Goal: Use online tool/utility: Use online tool/utility

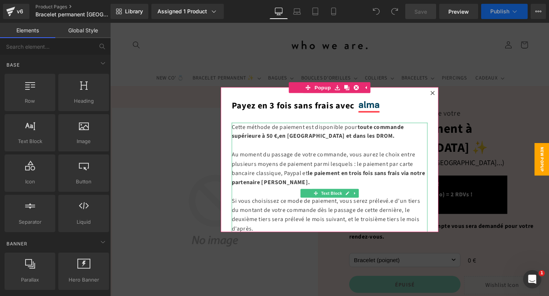
click at [409, 69] on div at bounding box center [340, 167] width 461 height 288
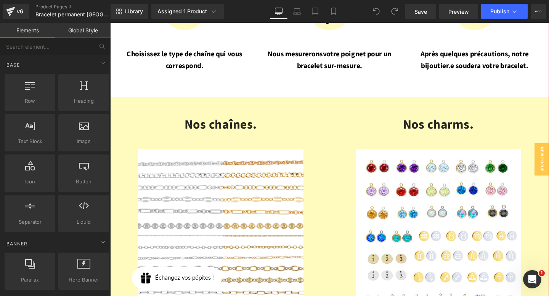
scroll to position [955, 0]
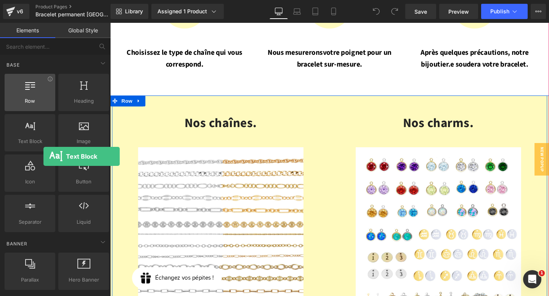
drag, startPoint x: 38, startPoint y: 129, endPoint x: 44, endPoint y: 109, distance: 20.6
click at [44, 109] on div "Row rows, columns, layouts, div Heading headings, titles, h1,h2,h3,h4,h5,h6 Tex…" at bounding box center [56, 153] width 107 height 162
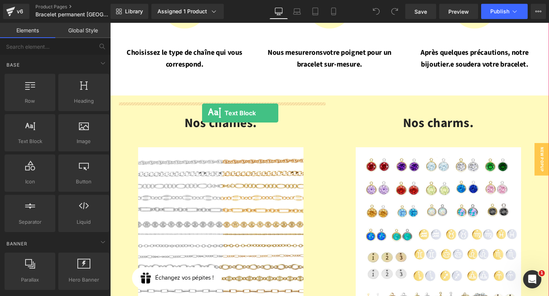
drag, startPoint x: 143, startPoint y: 159, endPoint x: 206, endPoint y: 117, distance: 75.9
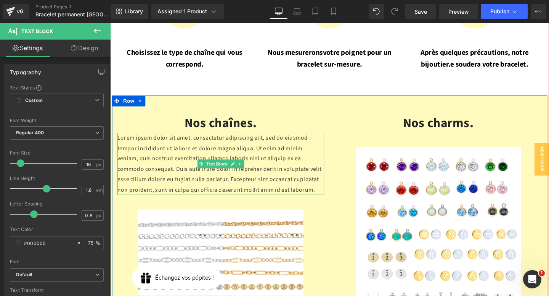
click at [212, 152] on p "Lorem ipsum dolor sit amet, consectetur adipiscing elit, sed do eiusmod tempor …" at bounding box center [226, 172] width 217 height 66
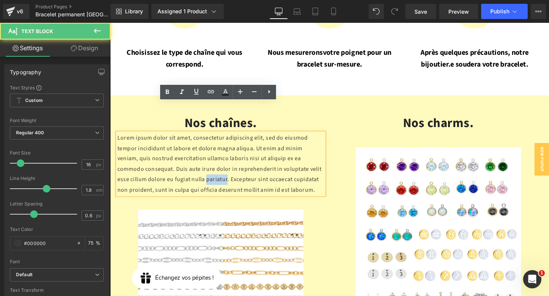
click at [212, 152] on p "Lorem ipsum dolor sit amet, consectetur adipiscing elit, sed do eiusmod tempor …" at bounding box center [226, 172] width 217 height 66
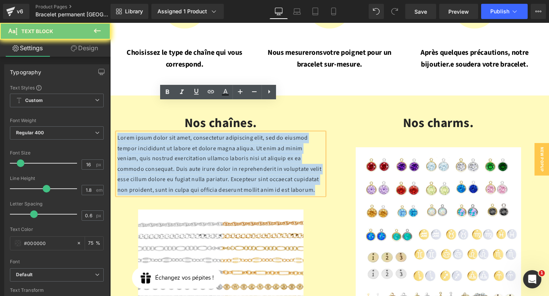
click at [212, 152] on p "Lorem ipsum dolor sit amet, consectetur adipiscing elit, sed do eiusmod tempor …" at bounding box center [226, 172] width 217 height 66
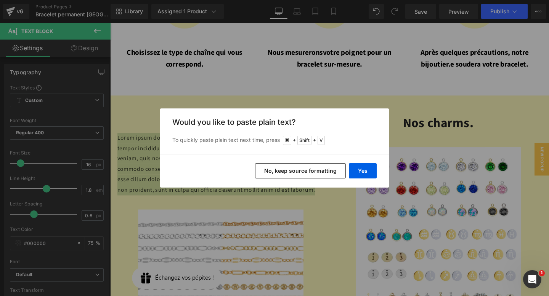
click at [329, 174] on button "No, keep source formatting" at bounding box center [300, 170] width 91 height 15
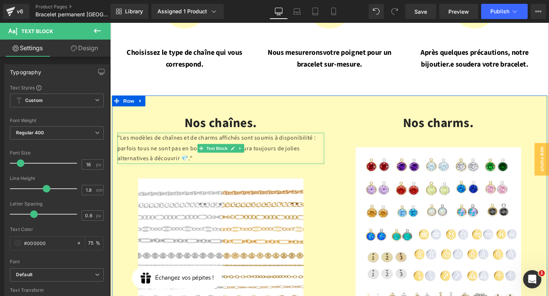
click at [250, 139] on p ""Les modèles de chaînes et de charms affichés sont soumis à disponibilité : par…" at bounding box center [226, 155] width 217 height 33
click at [120, 139] on p ""Les modèles de chaînes et de charms affichés sont soumis à disponibilité : par…" at bounding box center [226, 155] width 217 height 33
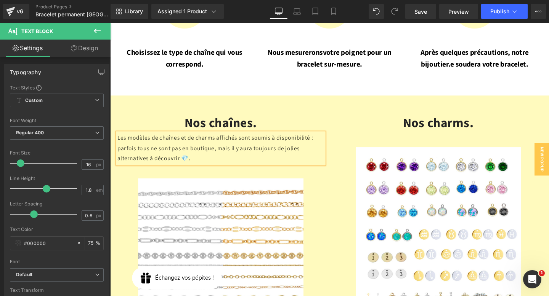
click at [327, 152] on div "Nos chaînes. Heading Les modèles de chaînes et de charms affichés sont soumis à…" at bounding box center [226, 260] width 229 height 285
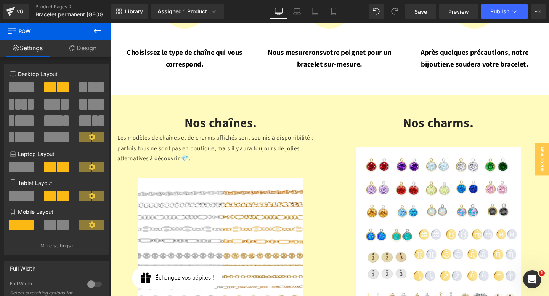
click at [99, 32] on icon at bounding box center [97, 30] width 9 height 9
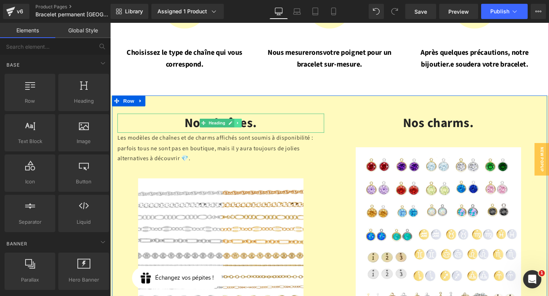
click at [245, 126] on icon at bounding box center [244, 128] width 4 height 5
click at [240, 124] on link at bounding box center [241, 128] width 8 height 9
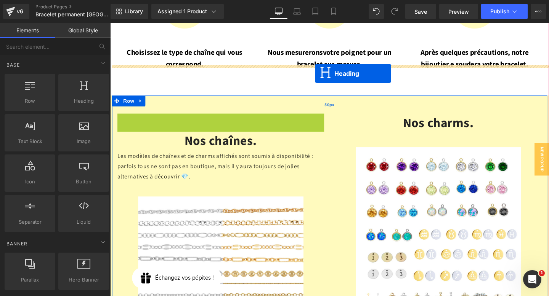
drag, startPoint x: 196, startPoint y: 97, endPoint x: 325, endPoint y: 75, distance: 130.7
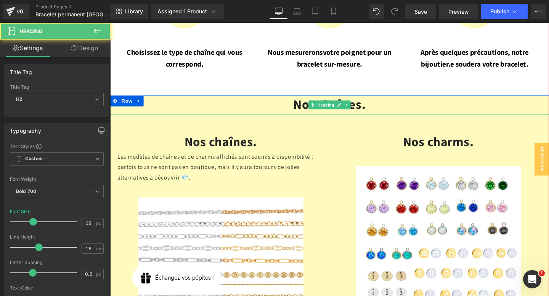
click at [295, 99] on h2 "Nos chaînes." at bounding box center [340, 109] width 461 height 20
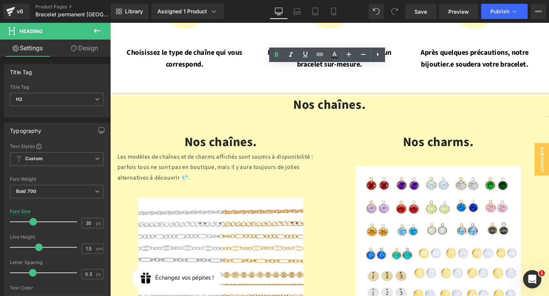
click at [321, 99] on h2 "Nos chaînes." at bounding box center [340, 109] width 461 height 20
click at [110, 23] on div "50px" at bounding box center [110, 23] width 0 height 0
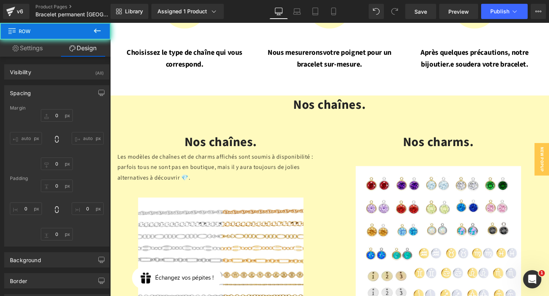
click at [338, 99] on div "Nos chaînes. Heading" at bounding box center [340, 109] width 461 height 20
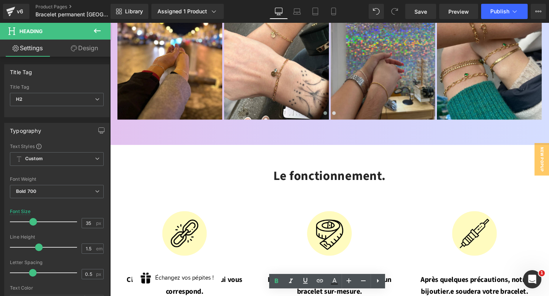
scroll to position [716, 0]
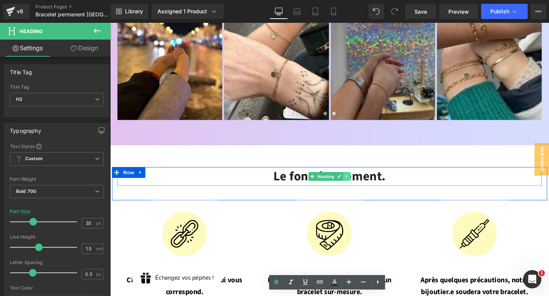
click at [355, 180] on link at bounding box center [359, 184] width 8 height 9
click at [402, 174] on h2 "Le fonctionnement." at bounding box center [341, 184] width 446 height 20
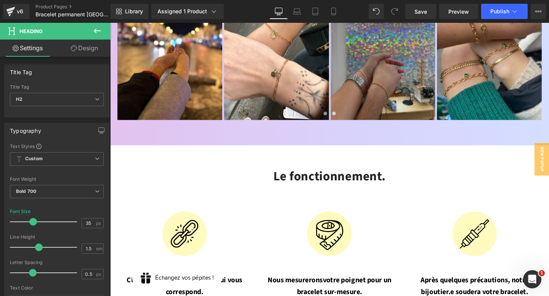
click at [87, 49] on link "Design" at bounding box center [84, 48] width 55 height 17
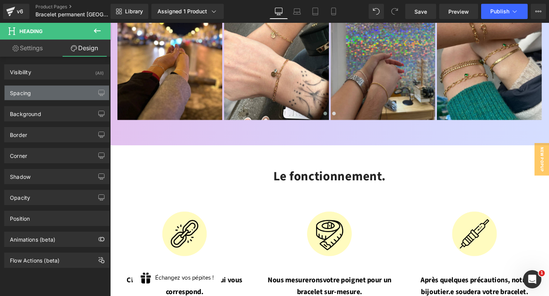
click at [68, 87] on div "Spacing" at bounding box center [57, 93] width 104 height 14
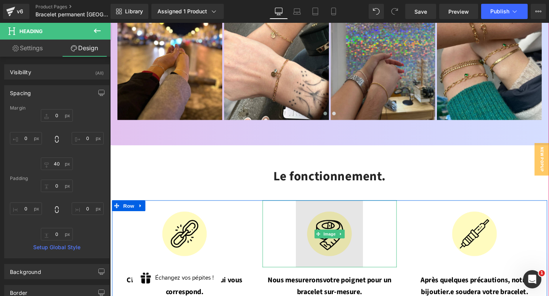
scroll to position [717, 0]
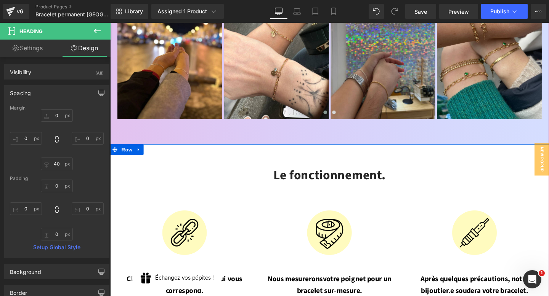
click at [342, 150] on div "Le fonctionnement. Heading Row Image Choisissez le type de chaîne qui vous corr…" at bounding box center [340, 243] width 461 height 187
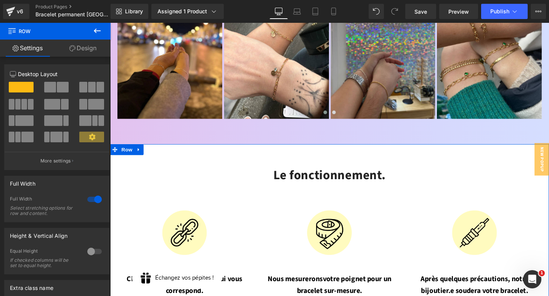
drag, startPoint x: 84, startPoint y: 50, endPoint x: 46, endPoint y: 103, distance: 65.1
click at [83, 50] on link "Design" at bounding box center [82, 48] width 55 height 17
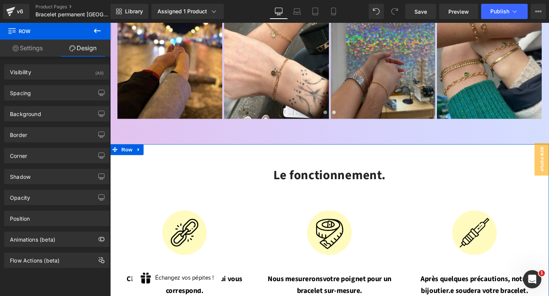
click at [44, 101] on div "Background Color & Image color Color #ffffff 100 % Image Replace Image Upload i…" at bounding box center [57, 111] width 114 height 21
click at [43, 98] on div "Spacing" at bounding box center [57, 93] width 104 height 14
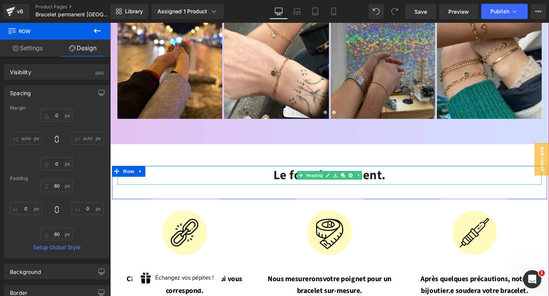
click at [272, 173] on h2 "Le fonctionnement." at bounding box center [341, 183] width 446 height 20
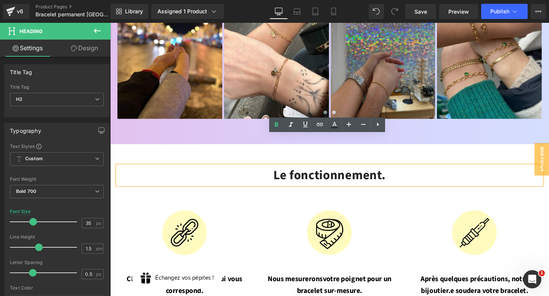
click at [110, 23] on div at bounding box center [110, 23] width 0 height 0
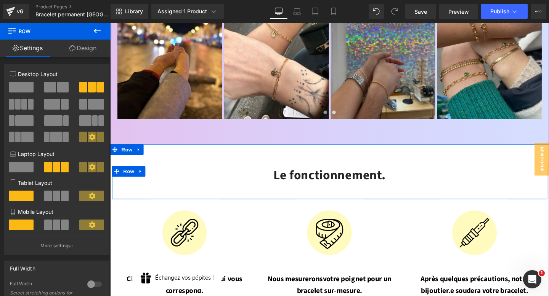
click at [147, 173] on div "Le fonctionnement. Heading" at bounding box center [340, 190] width 457 height 35
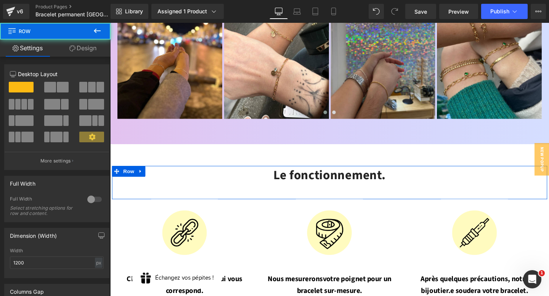
click at [87, 51] on link "Design" at bounding box center [82, 48] width 55 height 17
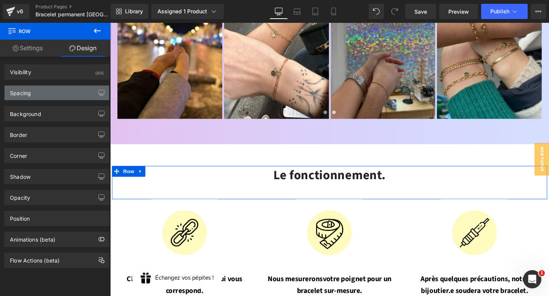
click at [55, 94] on div "Spacing" at bounding box center [57, 93] width 104 height 14
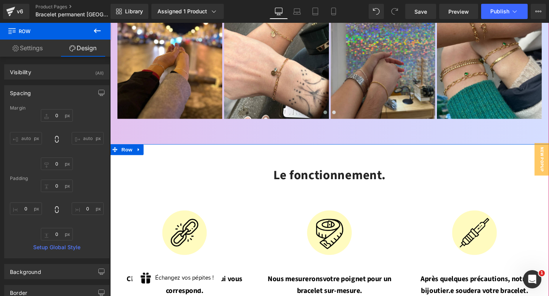
click at [166, 150] on div "Le fonctionnement. Heading Row Image Choisissez le type de chaîne qui vous corr…" at bounding box center [340, 243] width 461 height 187
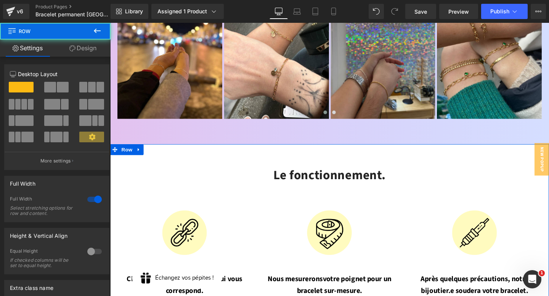
click at [87, 47] on link "Design" at bounding box center [82, 48] width 55 height 17
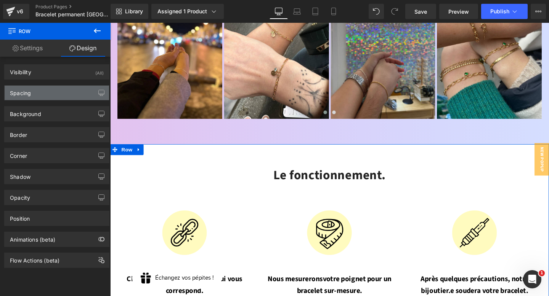
click at [53, 93] on div "Spacing" at bounding box center [57, 93] width 104 height 14
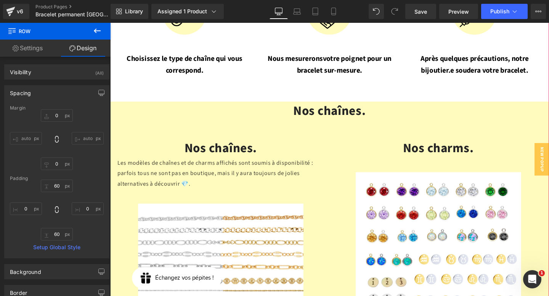
scroll to position [934, 0]
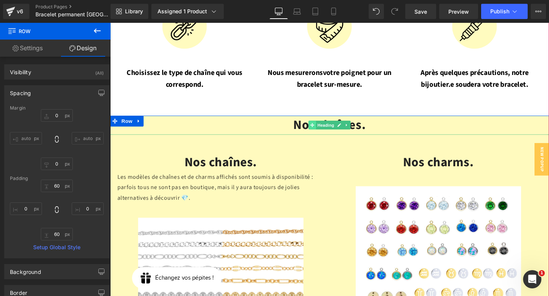
click at [322, 128] on icon at bounding box center [322, 130] width 4 height 5
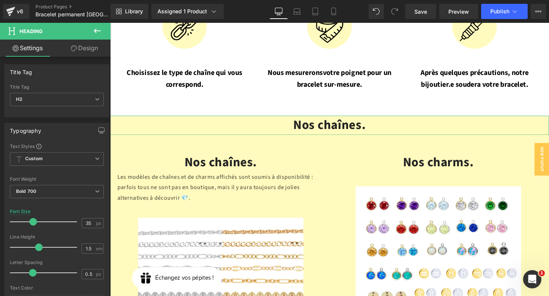
click at [84, 48] on link "Design" at bounding box center [84, 48] width 55 height 17
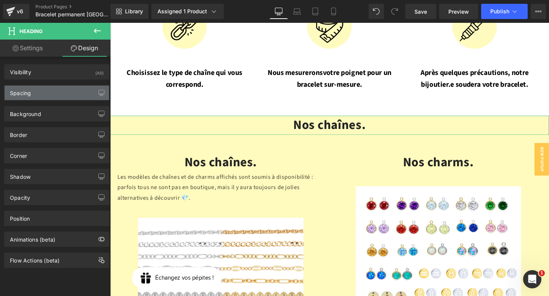
click at [56, 88] on div "Spacing" at bounding box center [57, 93] width 104 height 14
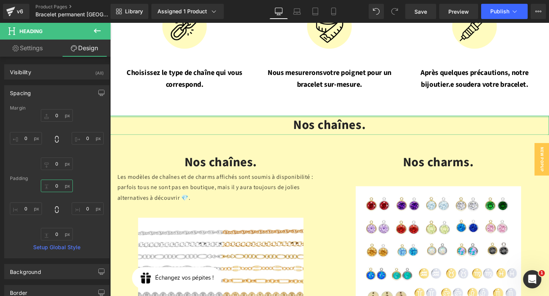
click at [56, 182] on input "text" at bounding box center [57, 186] width 32 height 13
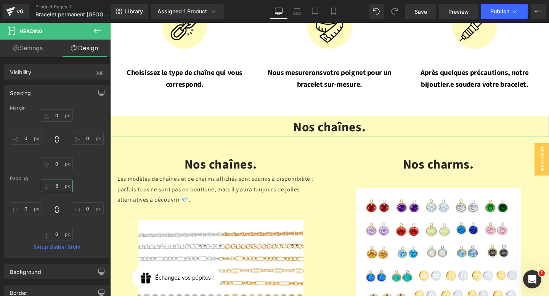
type input "60"
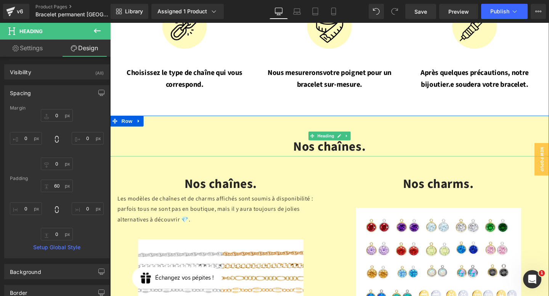
click at [379, 143] on h2 "Nos chaînes." at bounding box center [340, 153] width 461 height 20
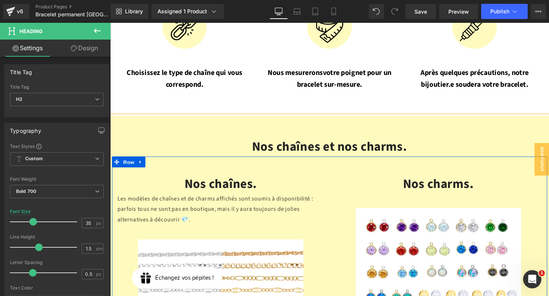
click at [330, 182] on h2 "Nos chaînes." at bounding box center [226, 192] width 217 height 20
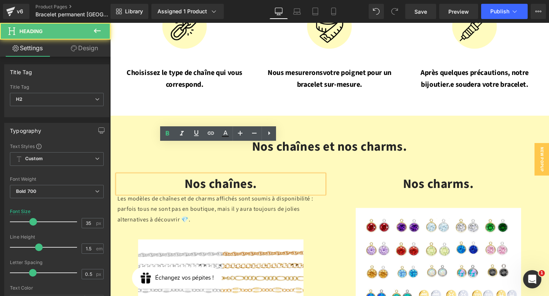
click at [279, 202] on p "Les modèles de chaînes et de charms affichés sont soumis à disponibilité : parf…" at bounding box center [226, 218] width 217 height 33
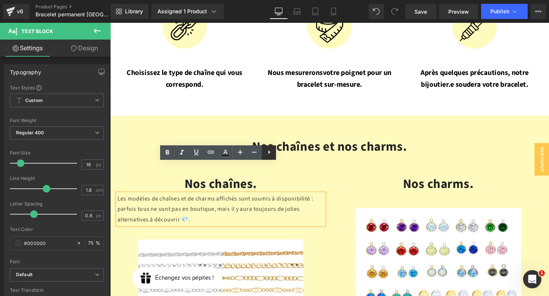
click at [271, 155] on icon at bounding box center [268, 152] width 9 height 9
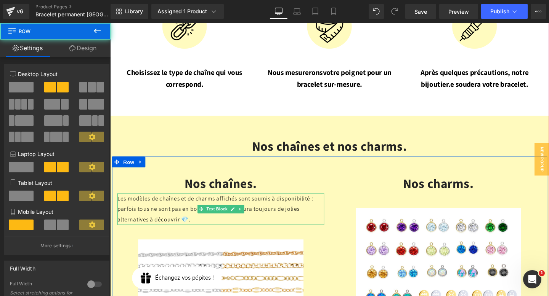
click at [263, 202] on p "Les modèles de chaînes et de charms affichés sont soumis à disponibilité : parf…" at bounding box center [226, 218] width 217 height 33
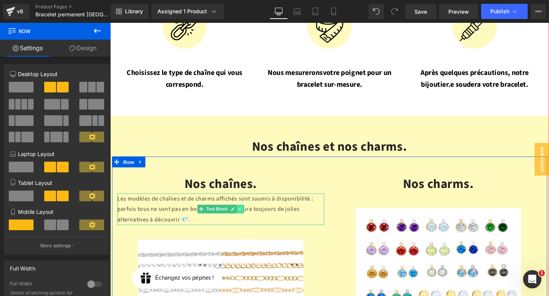
click at [245, 214] on link at bounding box center [247, 218] width 8 height 9
click at [250, 214] on link at bounding box center [251, 218] width 8 height 9
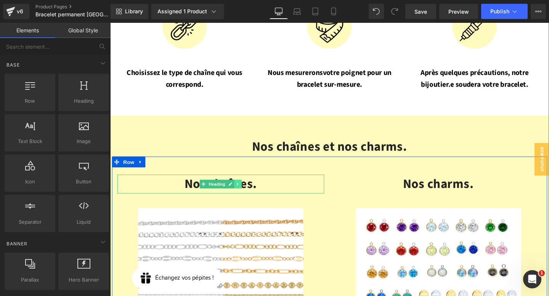
click at [245, 190] on icon at bounding box center [244, 192] width 4 height 5
click at [249, 190] on icon at bounding box center [249, 192] width 4 height 4
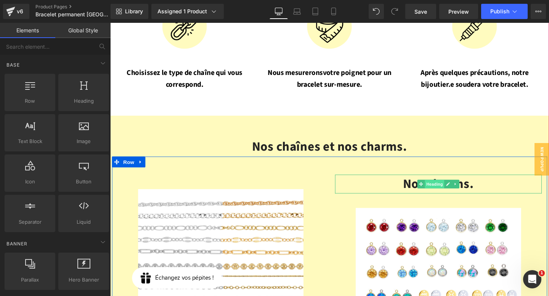
click at [459, 188] on span "Heading" at bounding box center [451, 192] width 21 height 9
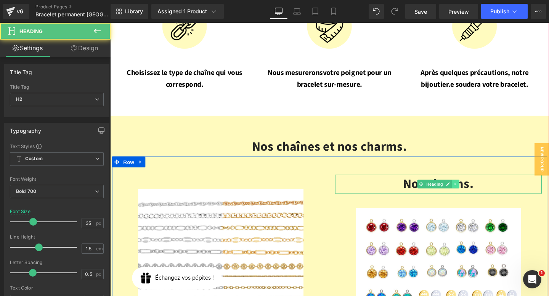
click at [473, 188] on link at bounding box center [473, 192] width 8 height 9
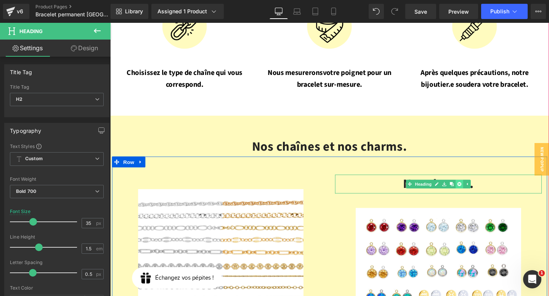
click at [477, 188] on link at bounding box center [477, 192] width 8 height 9
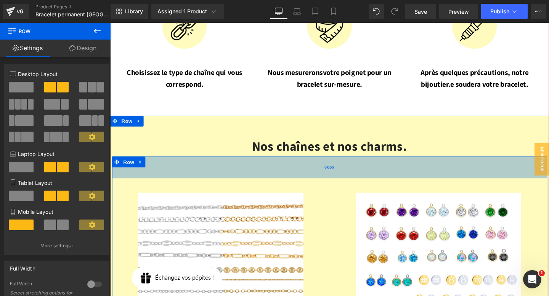
click at [271, 163] on div "60px" at bounding box center [340, 174] width 457 height 23
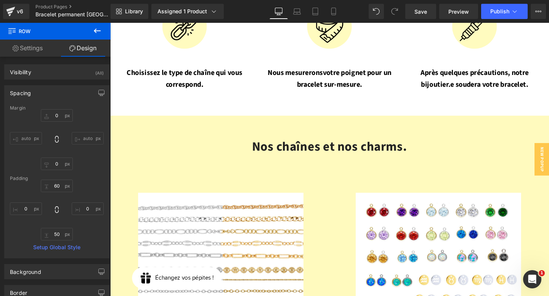
click at [96, 30] on icon at bounding box center [97, 31] width 7 height 5
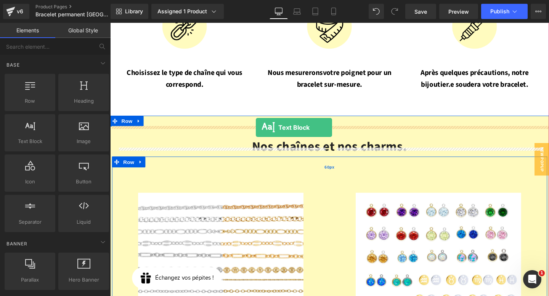
drag, startPoint x: 148, startPoint y: 152, endPoint x: 263, endPoint y: 133, distance: 117.0
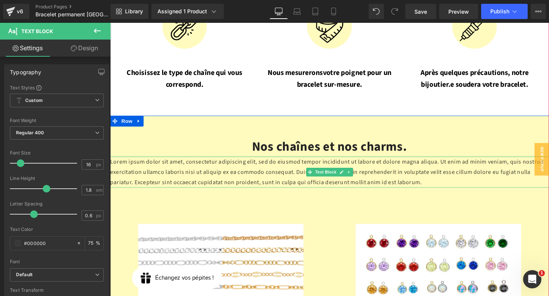
click at [262, 163] on p "Lorem ipsum dolor sit amet, consectetur adipiscing elit, sed do eiusmod tempor …" at bounding box center [340, 179] width 461 height 33
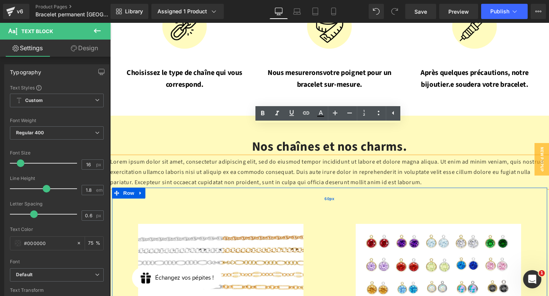
click at [265, 196] on div "60px" at bounding box center [340, 207] width 457 height 23
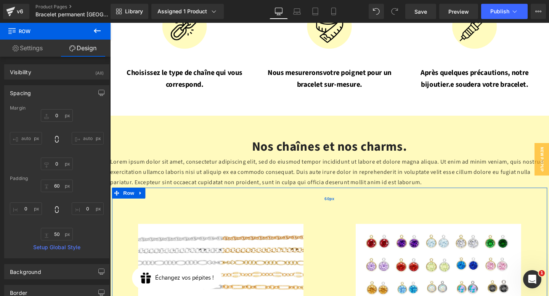
click at [265, 196] on div "60px" at bounding box center [340, 207] width 457 height 23
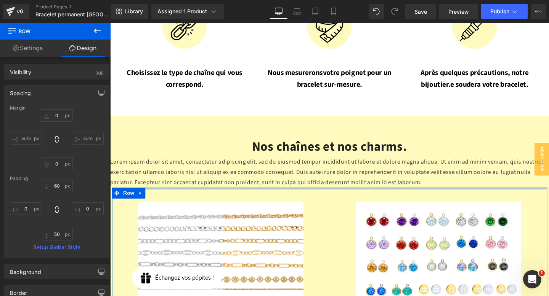
drag, startPoint x: 265, startPoint y: 184, endPoint x: 262, endPoint y: 160, distance: 24.6
click at [262, 160] on div "Nos chaînes et nos charms. Heading 60px Lorem ipsum dolor sit amet, consectetur…" at bounding box center [340, 300] width 461 height 360
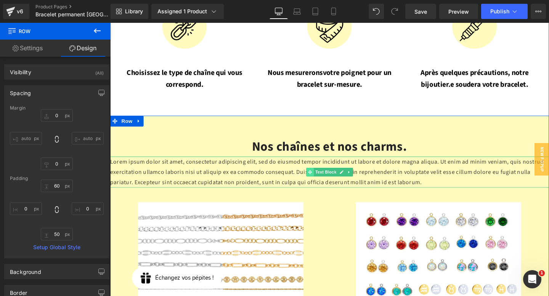
click at [322, 175] on span at bounding box center [320, 179] width 8 height 9
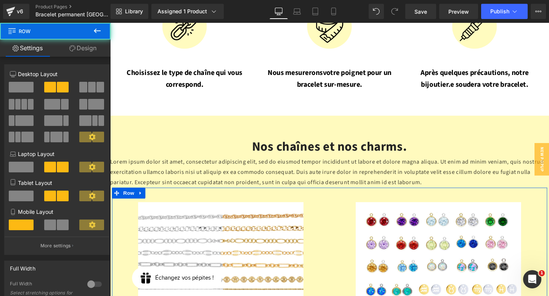
click at [78, 46] on link "Design" at bounding box center [82, 48] width 55 height 17
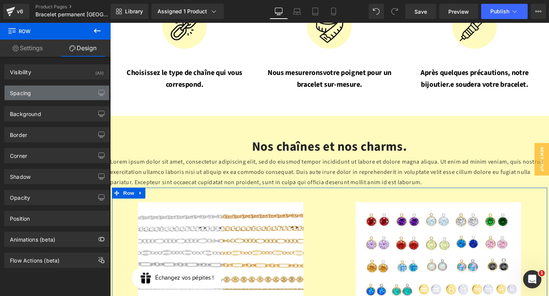
click at [56, 92] on div "Spacing" at bounding box center [57, 93] width 104 height 14
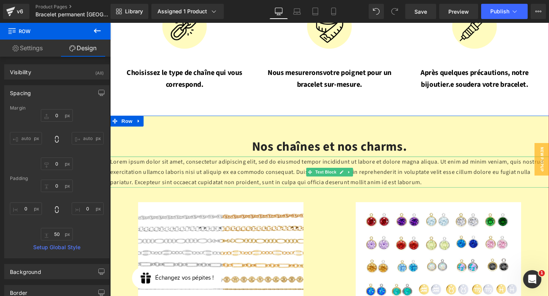
click at [199, 163] on p "Lorem ipsum dolor sit amet, consectetur adipiscing elit, sed do eiusmod tempor …" at bounding box center [340, 179] width 461 height 33
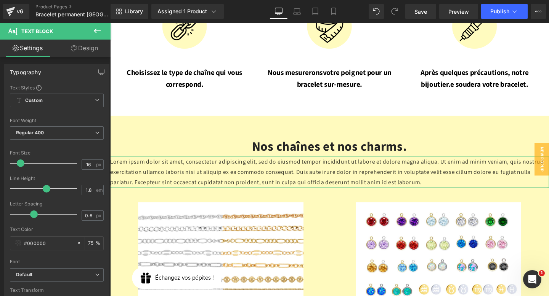
click at [82, 49] on link "Design" at bounding box center [84, 48] width 55 height 17
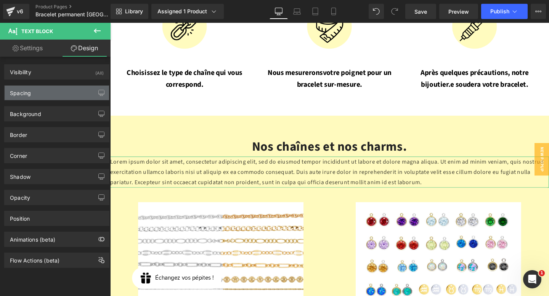
click at [62, 98] on div "Spacing" at bounding box center [57, 93] width 104 height 14
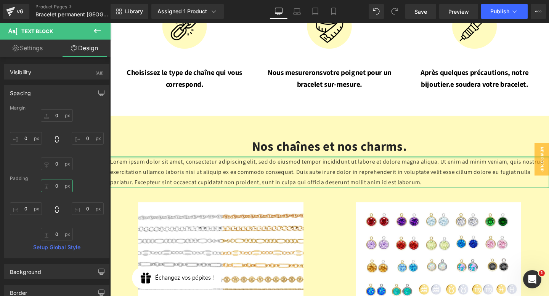
click at [58, 185] on input "0" at bounding box center [57, 186] width 32 height 13
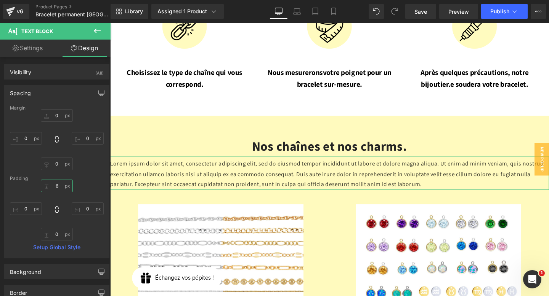
type input "60"
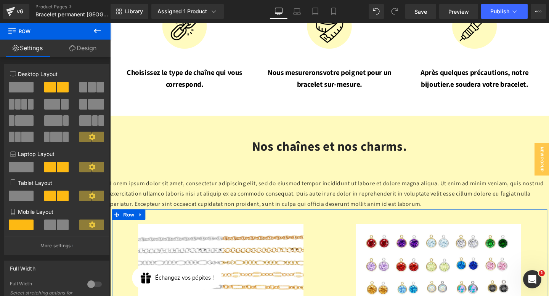
click at [83, 48] on link "Design" at bounding box center [82, 48] width 55 height 17
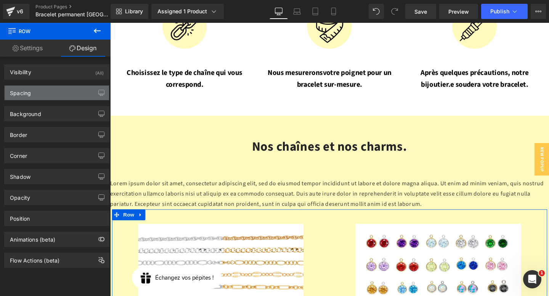
click at [51, 91] on div "Spacing" at bounding box center [57, 93] width 104 height 14
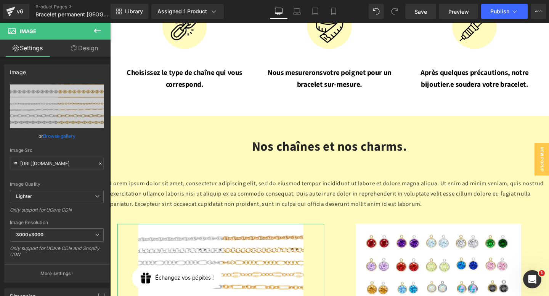
click at [85, 48] on link "Design" at bounding box center [84, 48] width 55 height 17
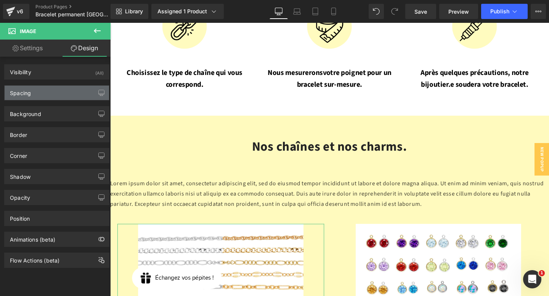
click at [61, 86] on div "Spacing" at bounding box center [57, 93] width 104 height 14
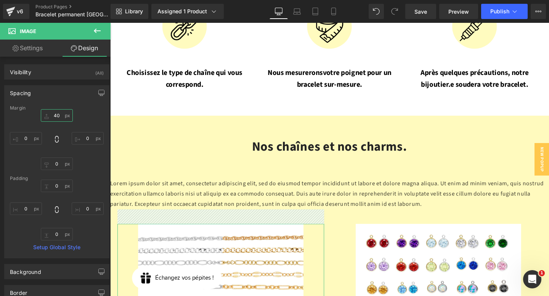
click at [54, 116] on input "text" at bounding box center [57, 115] width 32 height 13
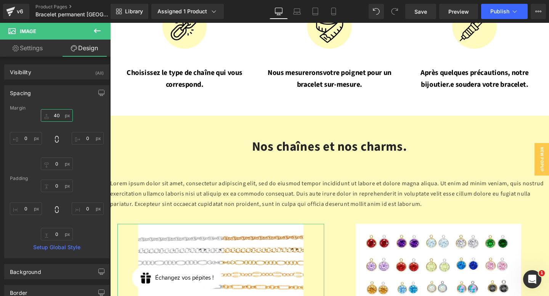
click at [54, 116] on input "text" at bounding box center [57, 115] width 32 height 13
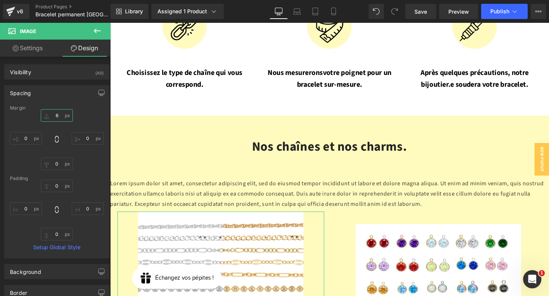
type input "60"
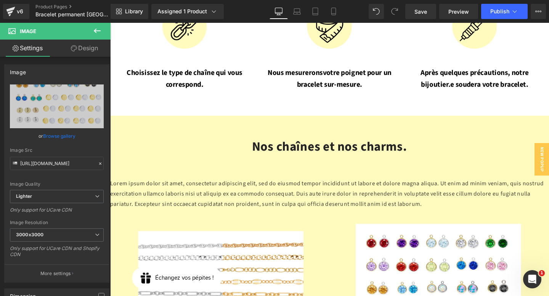
click at [77, 37] on span "Image" at bounding box center [46, 31] width 76 height 17
click at [77, 47] on link "Design" at bounding box center [84, 48] width 55 height 17
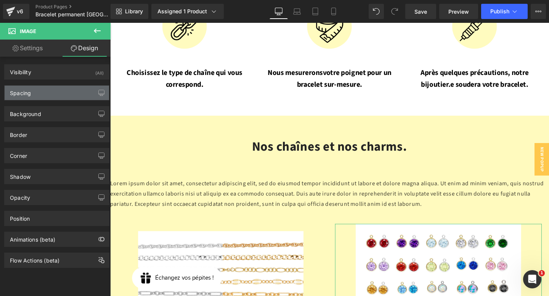
click at [54, 95] on div "Spacing" at bounding box center [57, 93] width 104 height 14
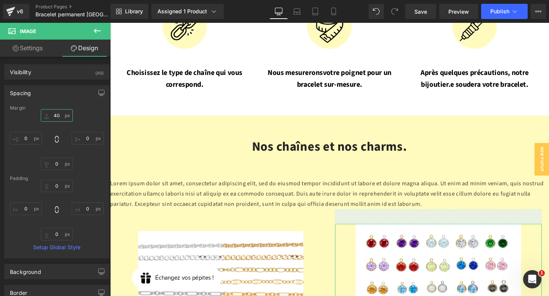
click at [60, 119] on input "40" at bounding box center [57, 115] width 32 height 13
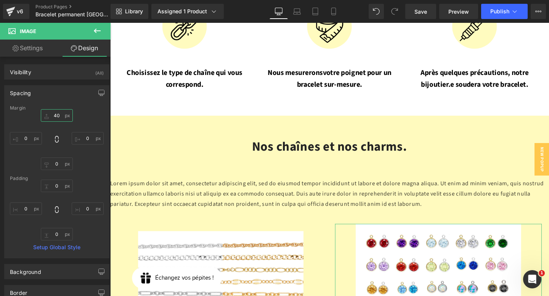
click at [60, 119] on input "40" at bounding box center [57, 115] width 32 height 13
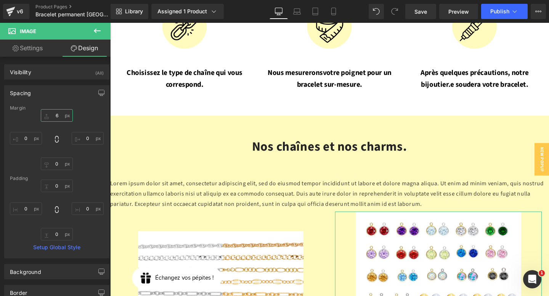
type input "60"
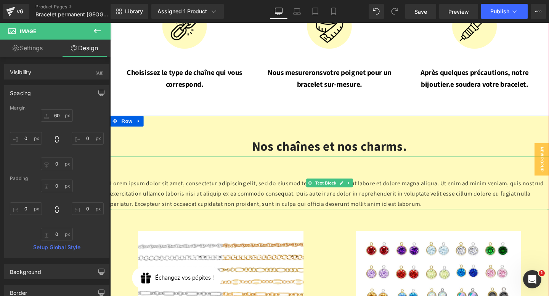
click at [242, 186] on p "Lorem ipsum dolor sit amet, consectetur adipiscing elit, sed do eiusmod tempor …" at bounding box center [340, 202] width 461 height 33
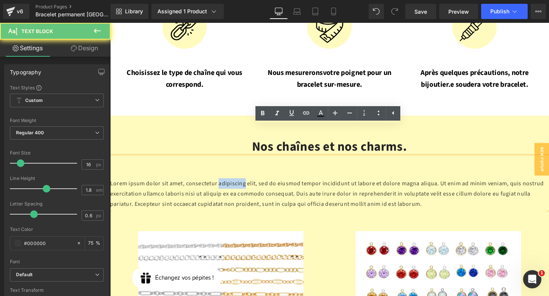
click at [242, 186] on p "Lorem ipsum dolor sit amet, consectetur adipiscing elit, sed do eiusmod tempor …" at bounding box center [340, 202] width 461 height 33
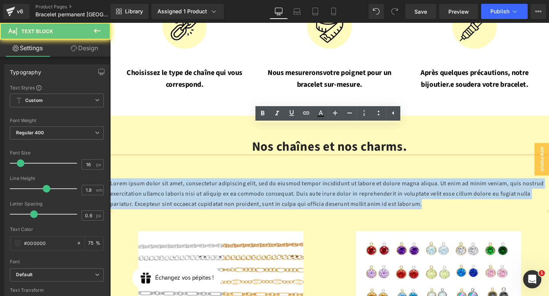
click at [242, 186] on p "Lorem ipsum dolor sit amet, consectetur adipiscing elit, sed do eiusmod tempor …" at bounding box center [340, 202] width 461 height 33
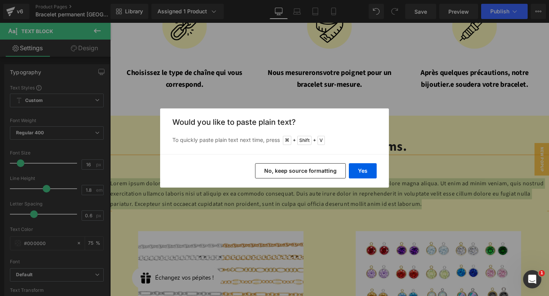
click at [311, 171] on button "No, keep source formatting" at bounding box center [300, 170] width 91 height 15
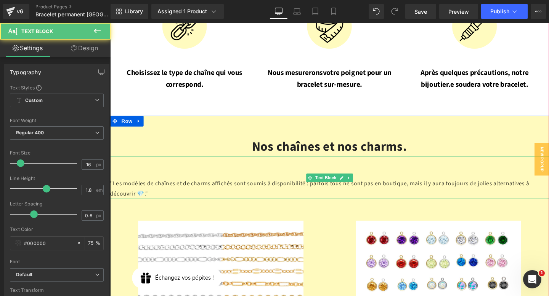
click at [318, 186] on p ""Les modèles de chaînes et de charms affichés sont soumis à disponibilité : par…" at bounding box center [340, 197] width 461 height 22
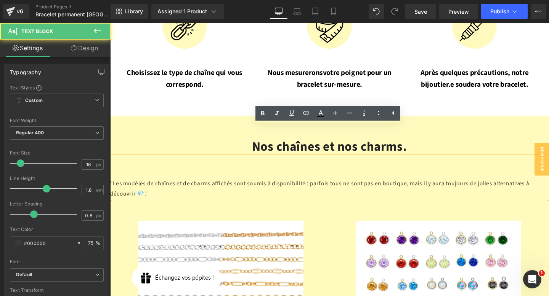
click at [318, 186] on p ""Les modèles de chaînes et de charms affichés sont soumis à disponibilité : par…" at bounding box center [340, 197] width 461 height 22
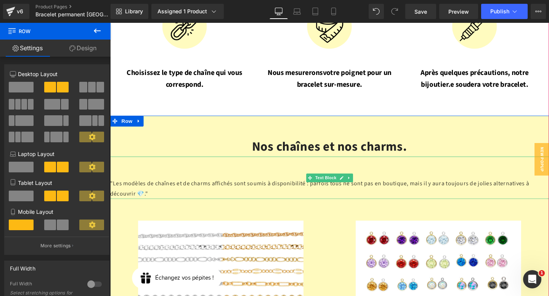
click at [285, 186] on p ""Les modèles de chaînes et de charms affichés sont soumis à disponibilité : par…" at bounding box center [340, 197] width 461 height 22
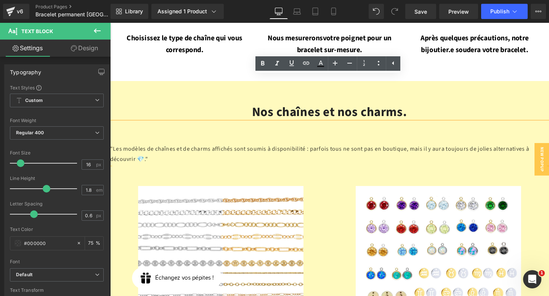
scroll to position [967, 0]
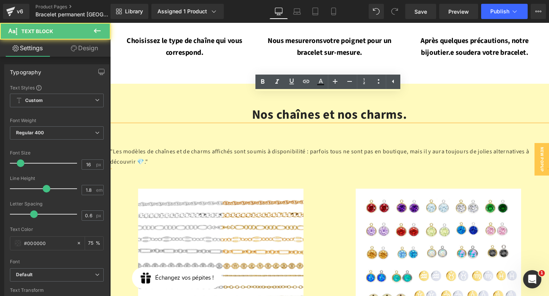
click at [269, 153] on p ""Les modèles de chaînes et de charms affichés sont soumis à disponibilité : par…" at bounding box center [340, 164] width 461 height 22
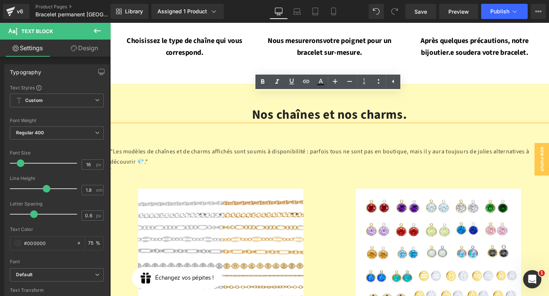
click at [112, 153] on p ""Les modèles de chaînes et de charms affichés sont soumis à disponibilité : par…" at bounding box center [340, 164] width 461 height 22
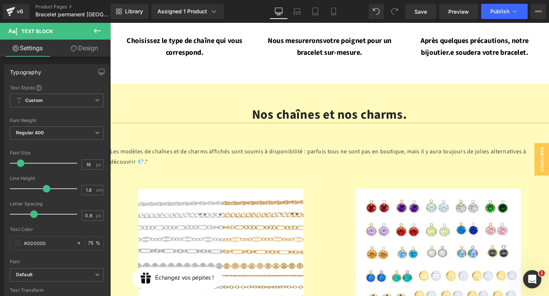
click at [154, 153] on p "Les modèles de chaînes et de charms affichés sont soumis à disponibilité : parf…" at bounding box center [340, 164] width 461 height 22
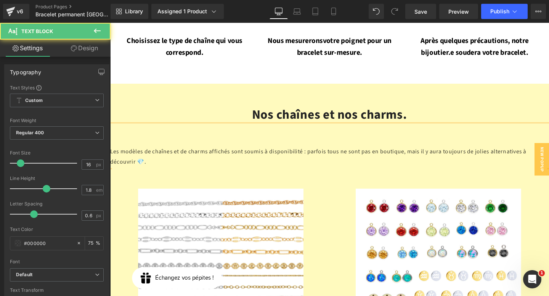
click at [194, 153] on p "Les modèles de chaînes et de charms affichés sont soumis à disponibilité : parf…" at bounding box center [340, 164] width 461 height 22
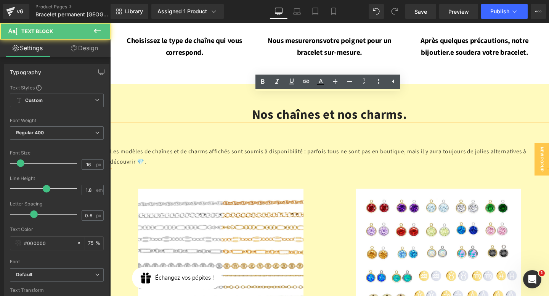
click at [185, 153] on p "Les modèles de chaînes et de charms affichés sont soumis à disponibilité : parf…" at bounding box center [340, 164] width 461 height 22
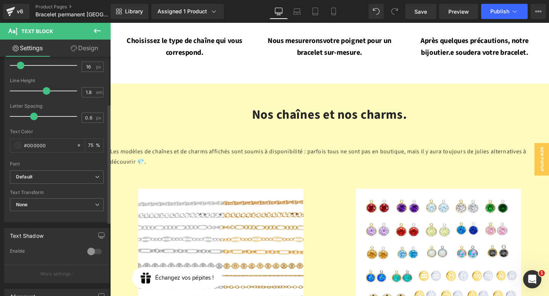
scroll to position [99, 0]
click at [18, 146] on span at bounding box center [18, 144] width 6 height 6
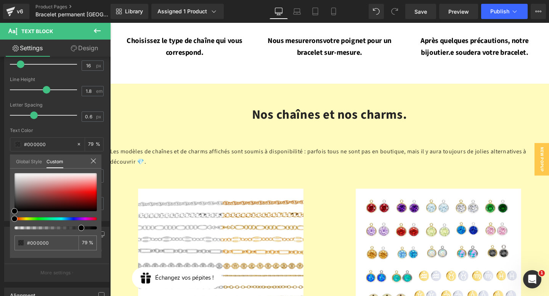
drag, startPoint x: 187, startPoint y: 251, endPoint x: 133, endPoint y: 243, distance: 53.9
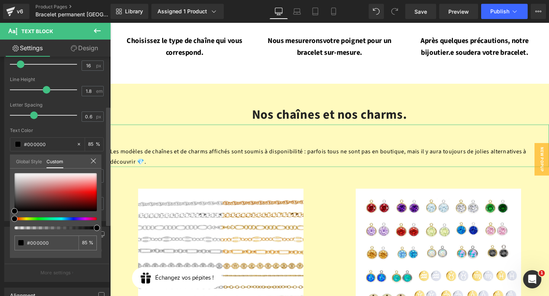
click at [109, 230] on div "Typography Text Styles Custom Custom Setup Global Style Custom Setup Global Sty…" at bounding box center [55, 178] width 110 height 243
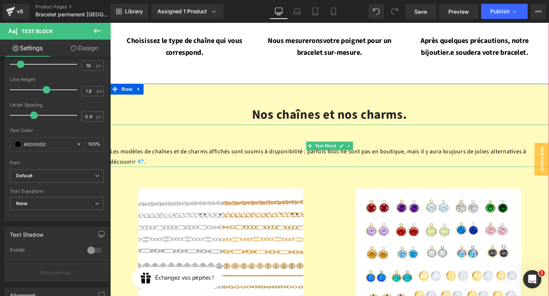
click at [231, 153] on p "Les modèles de chaînes et de charms affichés sont soumis à disponibilité : parf…" at bounding box center [340, 164] width 461 height 22
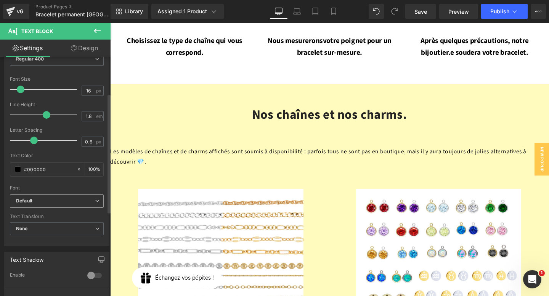
scroll to position [0, 0]
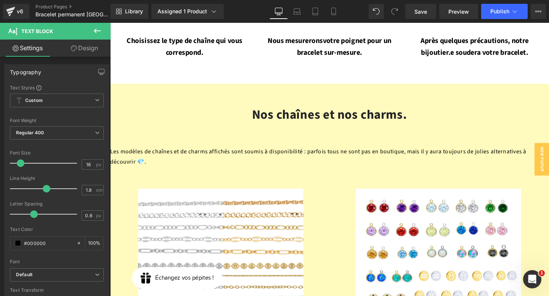
click at [85, 48] on link "Design" at bounding box center [84, 48] width 55 height 17
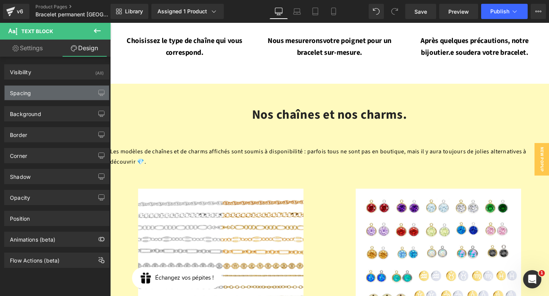
click at [53, 92] on div "Spacing" at bounding box center [57, 93] width 104 height 14
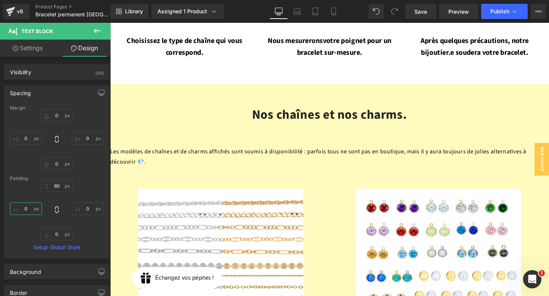
click at [26, 209] on input "0" at bounding box center [26, 209] width 32 height 13
type input "30"
click at [88, 207] on input "0" at bounding box center [88, 209] width 32 height 13
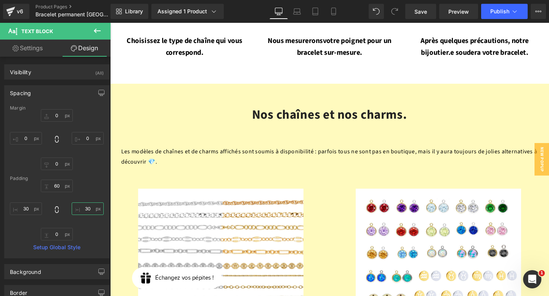
type input "3"
type input "50"
click at [31, 210] on input "30" at bounding box center [26, 209] width 32 height 13
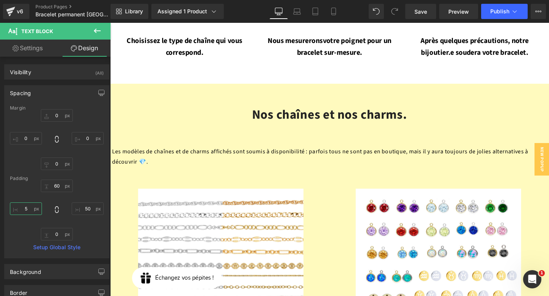
type input "50"
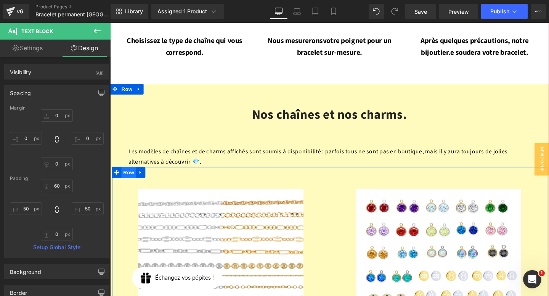
click at [128, 174] on span "Row" at bounding box center [129, 179] width 15 height 11
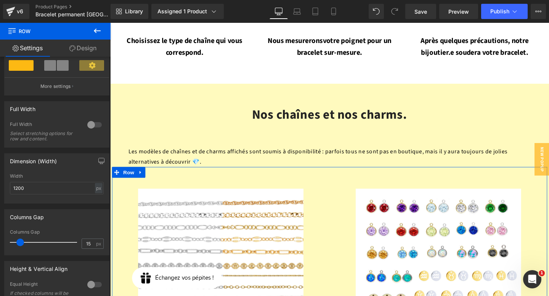
scroll to position [160, 0]
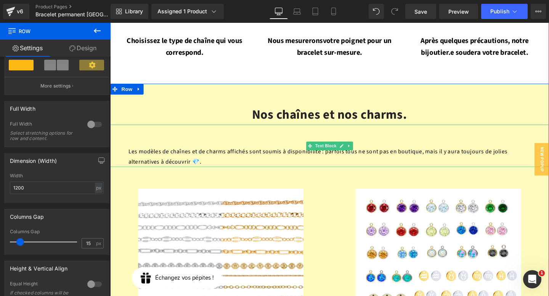
click at [187, 153] on p "Les modèles de chaînes et de charms affichés sont soumis à disponibilité : parf…" at bounding box center [340, 164] width 423 height 22
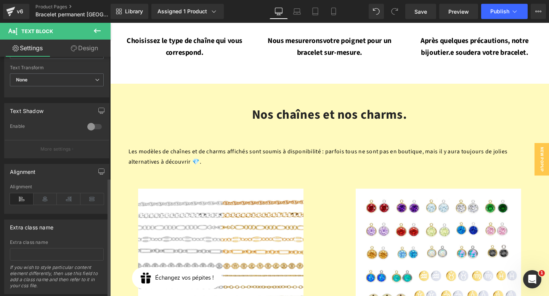
scroll to position [243, 0]
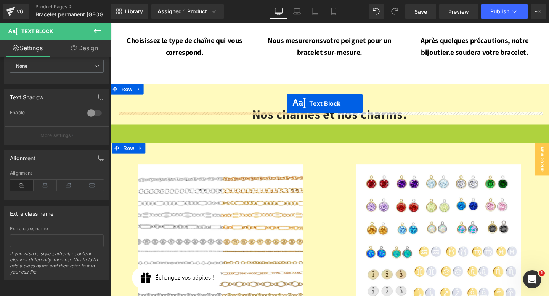
drag, startPoint x: 321, startPoint y: 122, endPoint x: 294, endPoint y: 106, distance: 31.2
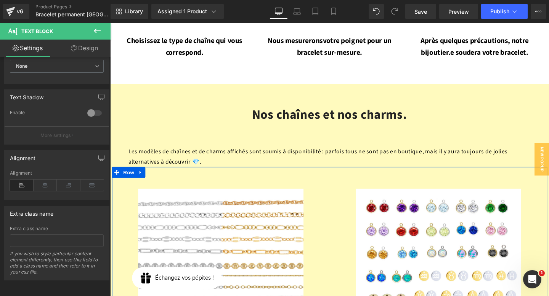
click at [102, 32] on button at bounding box center [97, 31] width 27 height 17
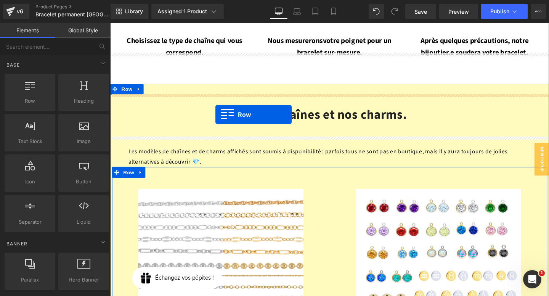
drag, startPoint x: 140, startPoint y: 112, endPoint x: 221, endPoint y: 119, distance: 80.7
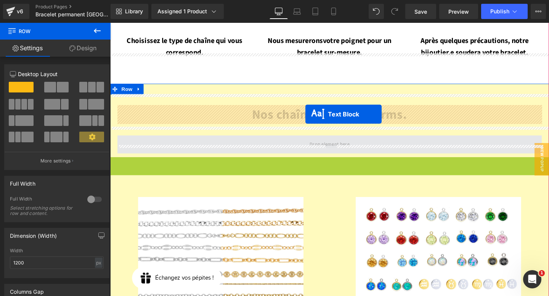
drag, startPoint x: 321, startPoint y: 155, endPoint x: 315, endPoint y: 119, distance: 36.7
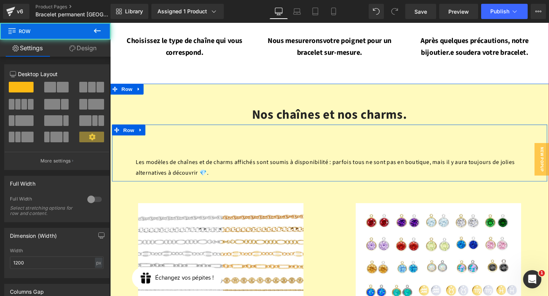
click at [300, 130] on div "Les modèles de chaînes et de charms affichés sont soumis à disponibilité : parf…" at bounding box center [340, 160] width 457 height 60
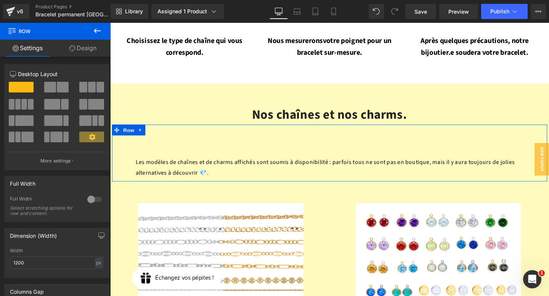
click at [80, 50] on link "Design" at bounding box center [82, 48] width 55 height 17
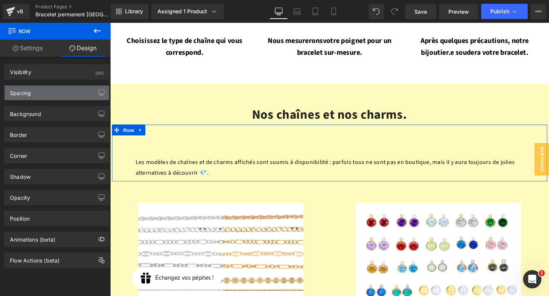
click at [69, 98] on div "Spacing" at bounding box center [57, 93] width 104 height 14
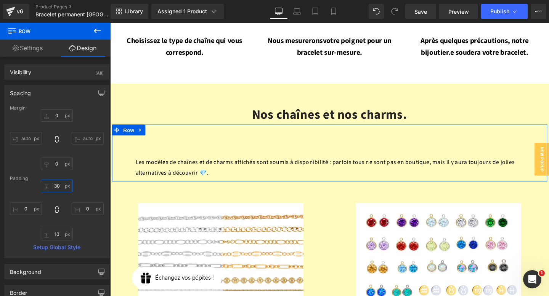
click at [56, 186] on input "30" at bounding box center [57, 186] width 32 height 13
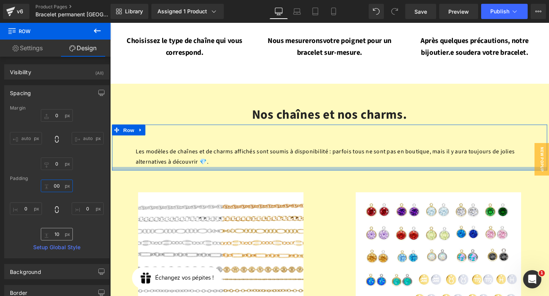
type input "00"
click at [57, 237] on input "10" at bounding box center [57, 234] width 32 height 13
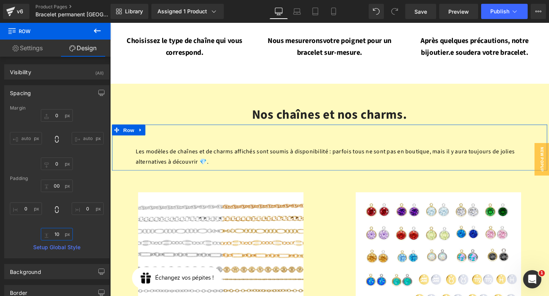
click at [57, 237] on input "10" at bounding box center [57, 234] width 32 height 13
type input "0"
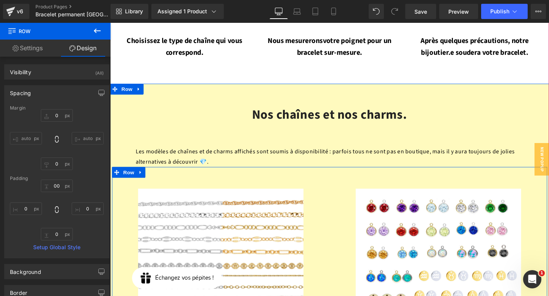
click at [223, 174] on div "Image" at bounding box center [226, 294] width 229 height 240
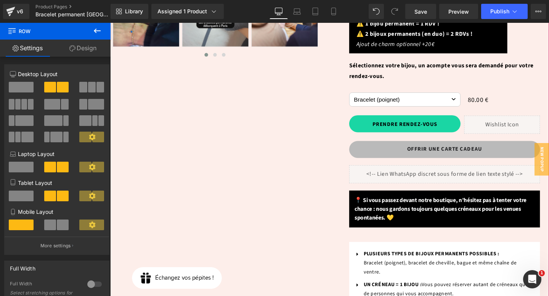
scroll to position [168, 0]
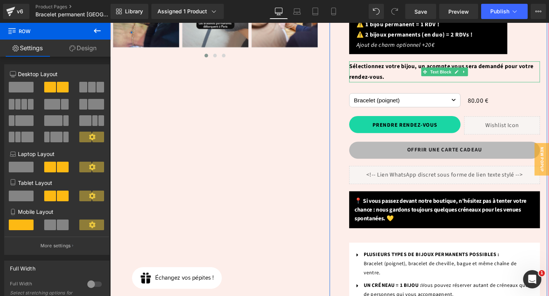
click at [419, 64] on span "Sélectionnez votre bijou, un acompte vous sera demandé pour votre rendez-vous." at bounding box center [458, 73] width 194 height 19
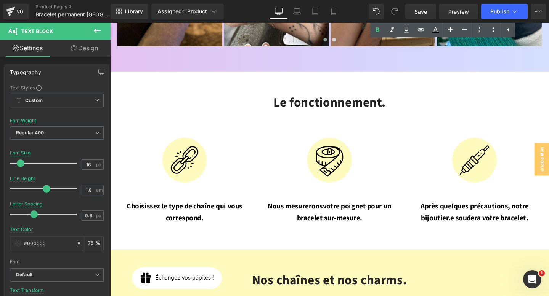
scroll to position [954, 0]
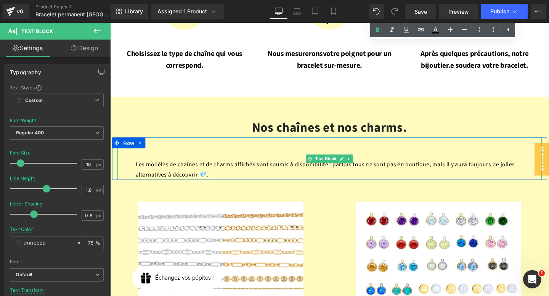
click at [308, 166] on p "Les modèles de chaînes et de charms affichés sont soumis à disponibilité : parf…" at bounding box center [341, 177] width 408 height 22
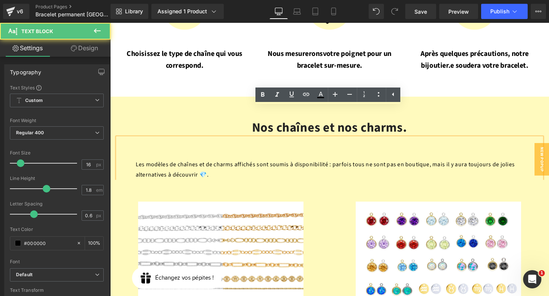
click at [308, 166] on p "Les modèles de chaînes et de charms affichés sont soumis à disponibilité : parf…" at bounding box center [341, 177] width 408 height 22
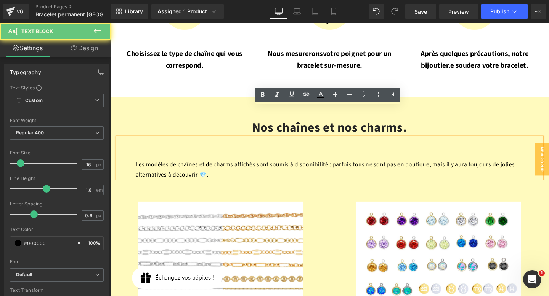
click at [308, 166] on p "Les modèles de chaînes et de charms affichés sont soumis à disponibilité : parf…" at bounding box center [341, 177] width 408 height 22
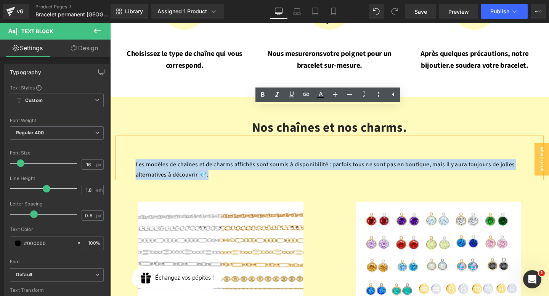
click at [308, 166] on p "Les modèles de chaînes et de charms affichés sont soumis à disponibilité : parf…" at bounding box center [341, 177] width 408 height 22
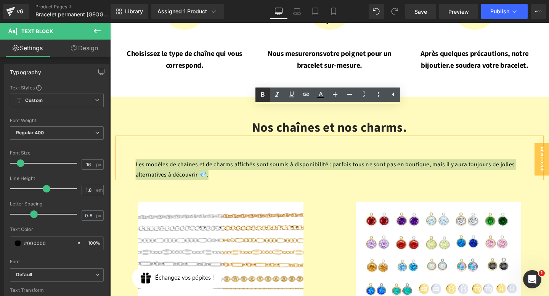
click at [262, 93] on icon at bounding box center [262, 94] width 9 height 9
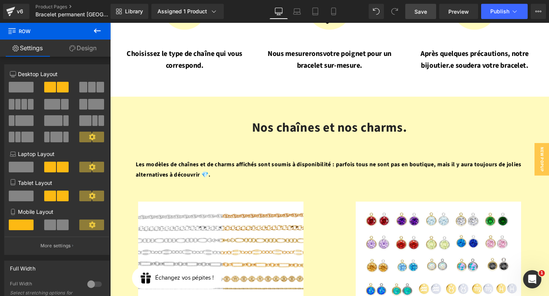
click at [421, 11] on span "Save" at bounding box center [420, 12] width 13 height 8
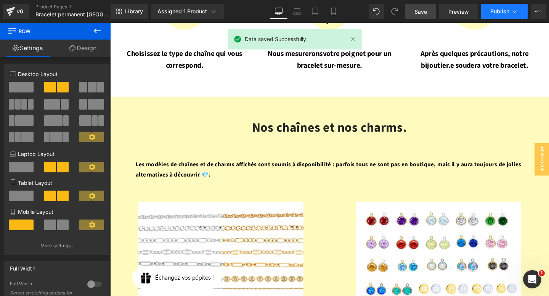
click at [509, 14] on button "Publish" at bounding box center [504, 11] width 46 height 15
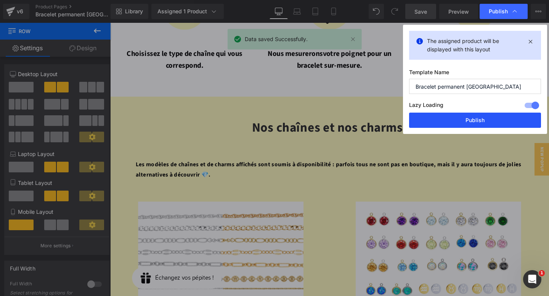
click at [464, 117] on button "Publish" at bounding box center [475, 120] width 132 height 15
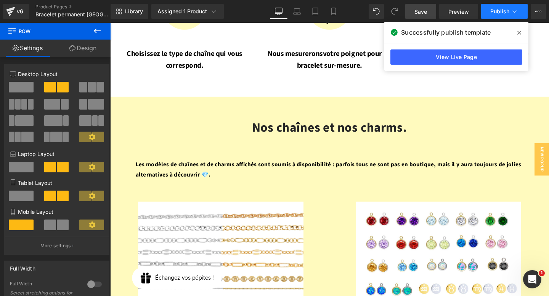
click at [514, 12] on icon at bounding box center [515, 12] width 8 height 8
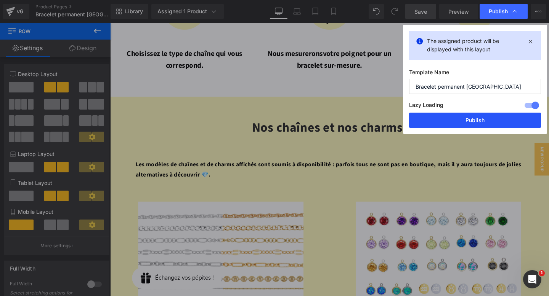
drag, startPoint x: 368, startPoint y: 99, endPoint x: 461, endPoint y: 118, distance: 94.0
click at [461, 118] on button "Publish" at bounding box center [475, 120] width 132 height 15
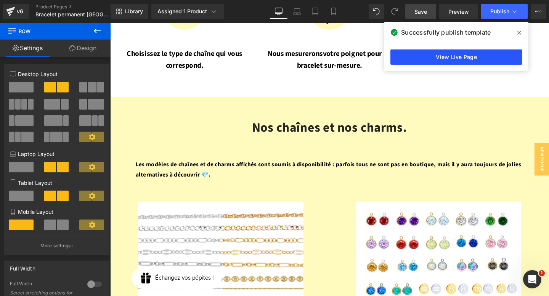
click at [450, 58] on link "View Live Page" at bounding box center [456, 57] width 132 height 15
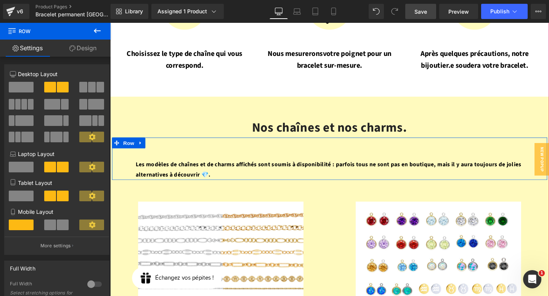
click at [200, 168] on strong "Les modèles de chaînes et de charms affichés sont soumis à disponibilité : parf…" at bounding box center [339, 177] width 405 height 19
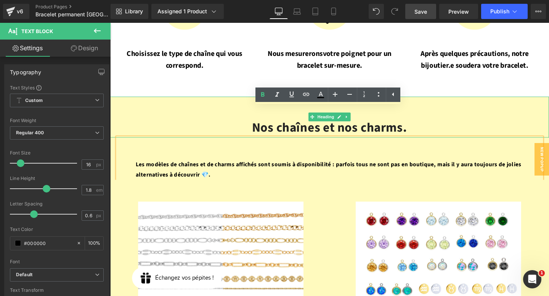
drag, startPoint x: 158, startPoint y: 94, endPoint x: 154, endPoint y: 112, distance: 18.2
click at [158, 123] on h2 "Nos chaînes et nos charms." at bounding box center [340, 133] width 461 height 20
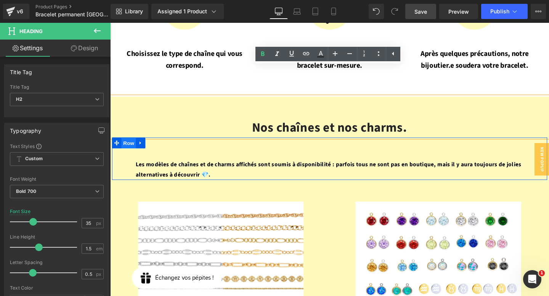
click at [126, 144] on span "Row" at bounding box center [129, 149] width 15 height 11
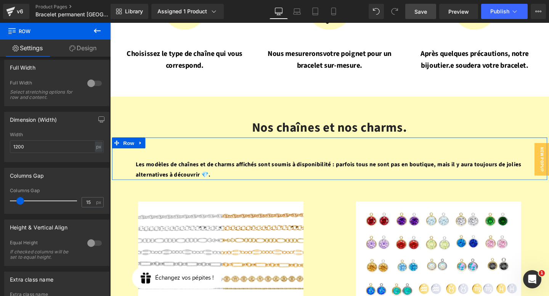
scroll to position [125, 0]
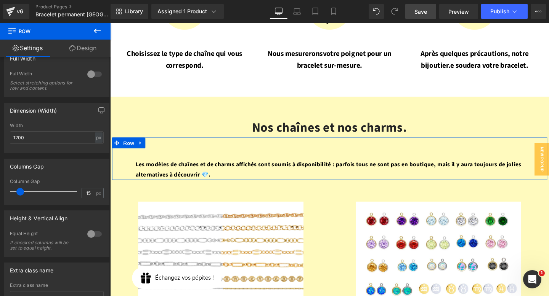
click at [83, 47] on link "Design" at bounding box center [82, 48] width 55 height 17
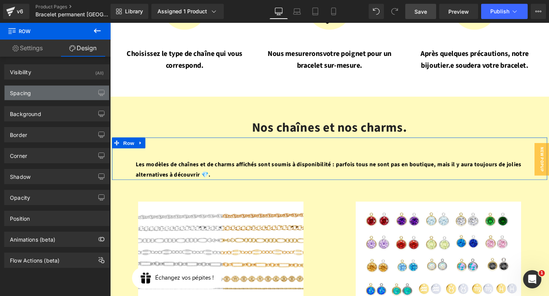
click at [60, 90] on div "Spacing" at bounding box center [57, 93] width 104 height 14
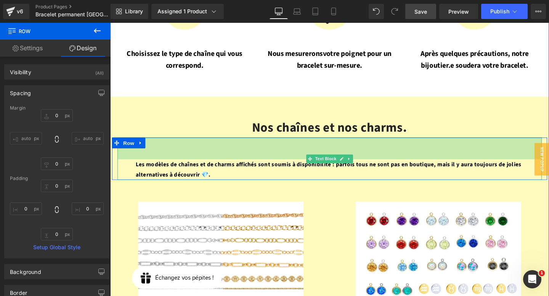
click at [195, 168] on strong "Les modèles de chaînes et de charms affichés sont soumis à disponibilité : parf…" at bounding box center [339, 177] width 405 height 19
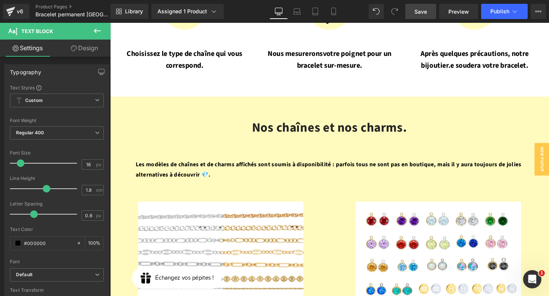
click at [73, 51] on icon at bounding box center [74, 48] width 6 height 6
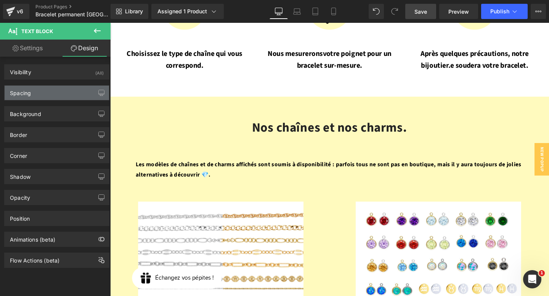
click at [54, 93] on div "Spacing" at bounding box center [57, 93] width 104 height 14
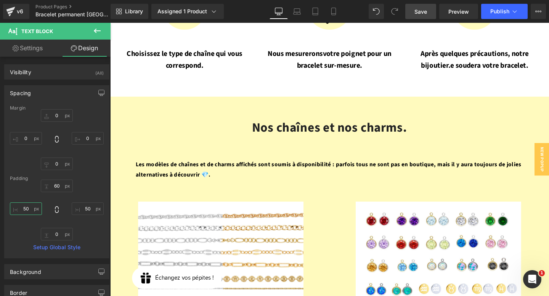
click at [26, 209] on input "text" at bounding box center [26, 209] width 32 height 13
type input "0"
click at [82, 208] on input "text" at bounding box center [88, 209] width 32 height 13
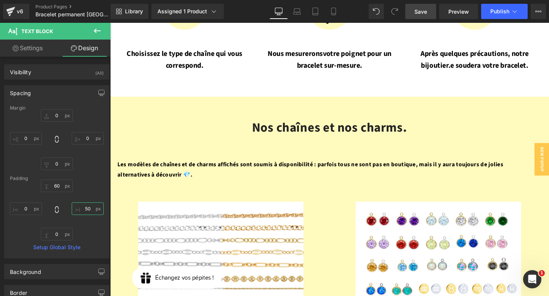
type input "0"
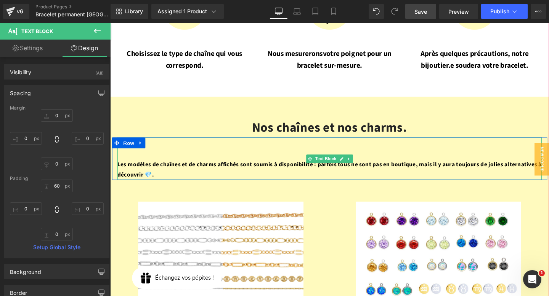
click at [198, 168] on strong "Les modèles de chaînes et de charms affichés sont soumis à disponibilité : parf…" at bounding box center [341, 177] width 446 height 19
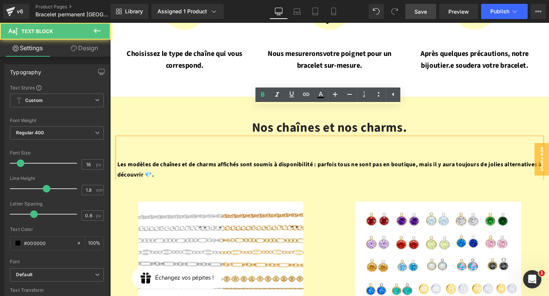
click at [177, 168] on strong "Les modèles de chaînes et de charms affichés sont soumis à disponibilité : parf…" at bounding box center [341, 177] width 446 height 19
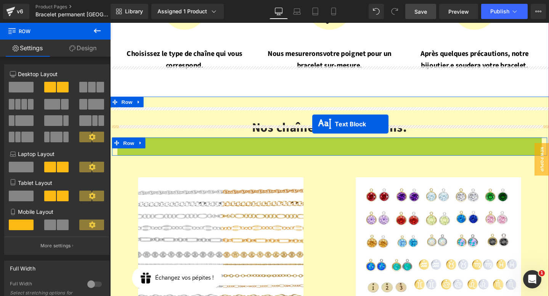
drag, startPoint x: 320, startPoint y: 133, endPoint x: 322, endPoint y: 130, distance: 4.1
